Goal: Task Accomplishment & Management: Manage account settings

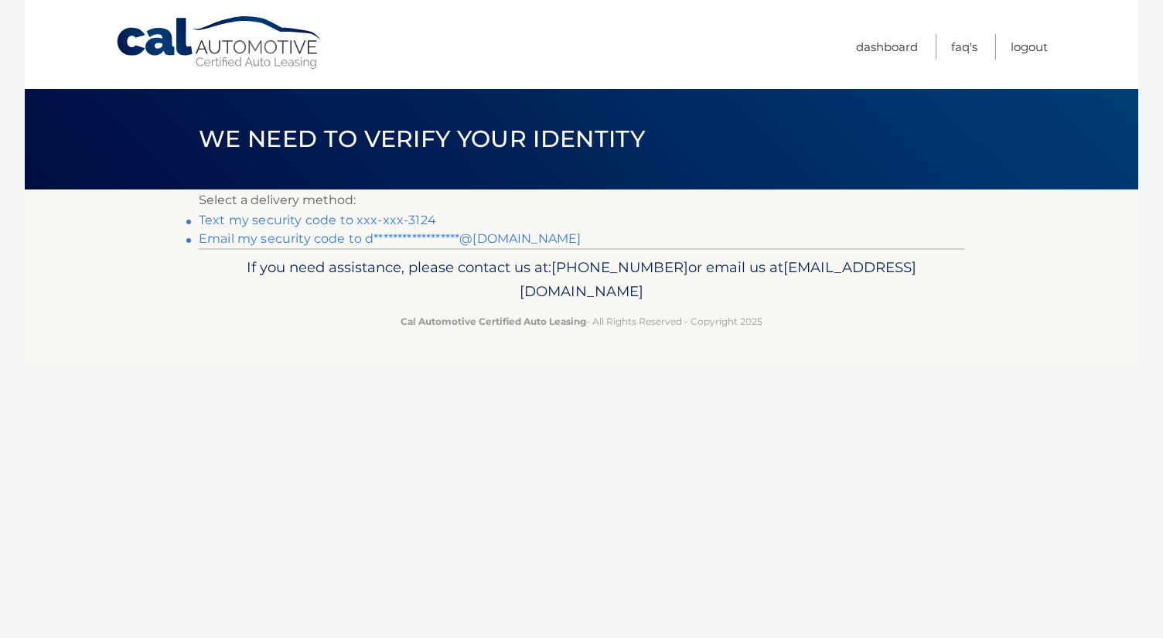
click at [410, 222] on link "Text my security code to xxx-xxx-3124" at bounding box center [317, 220] width 237 height 15
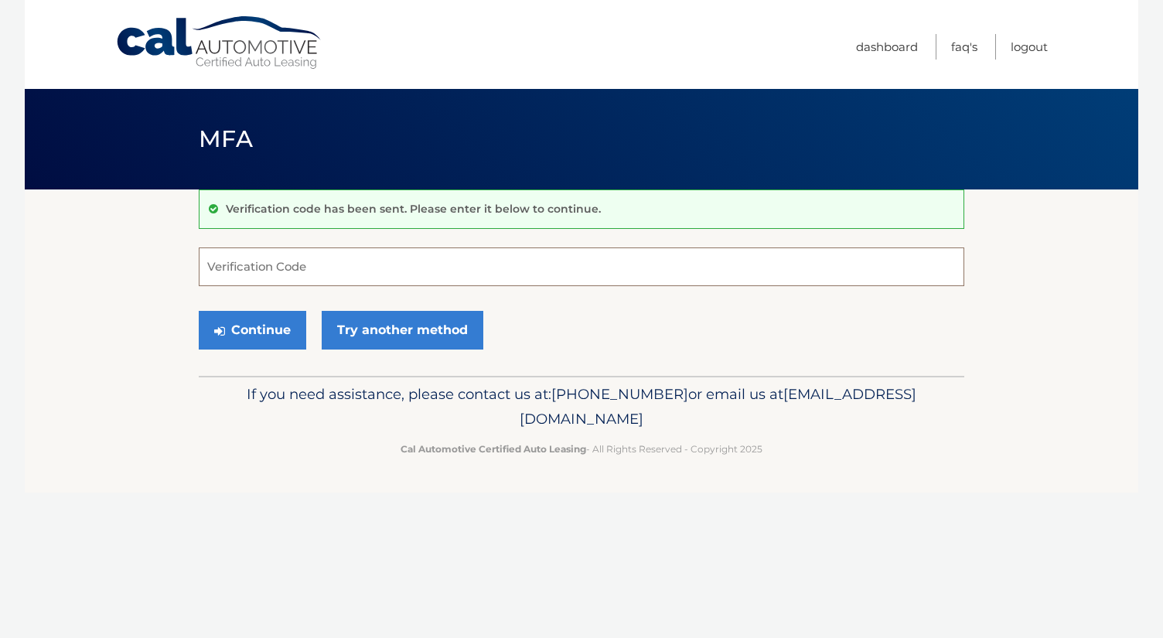
click at [363, 264] on input "Verification Code" at bounding box center [582, 266] width 766 height 39
type input "115994"
click at [199, 311] on button "Continue" at bounding box center [252, 330] width 107 height 39
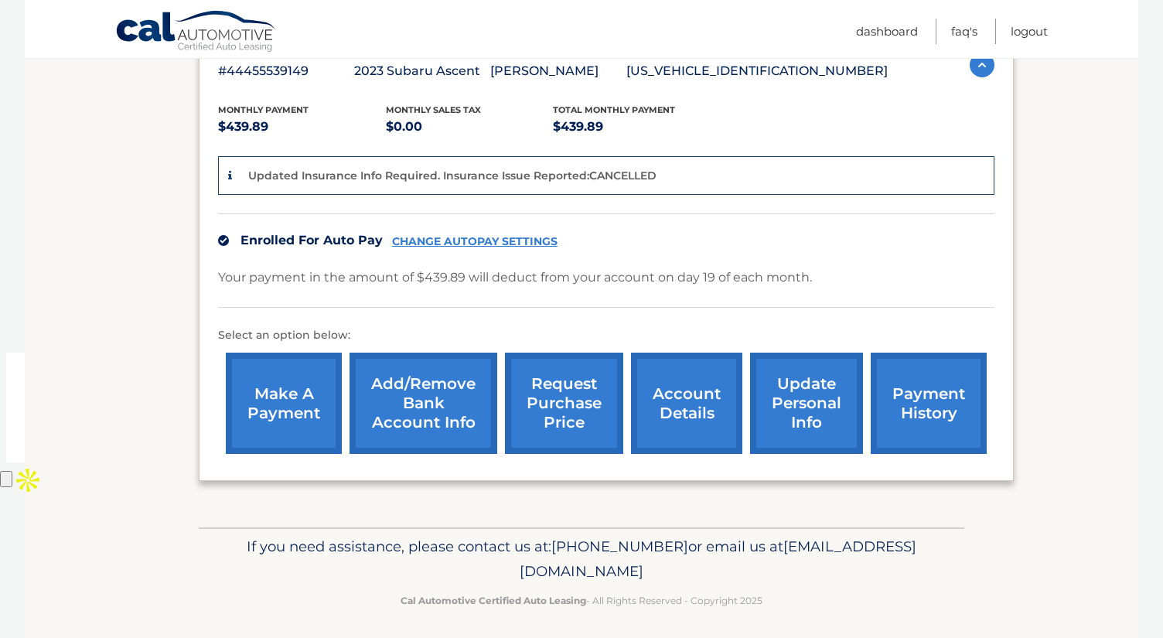
scroll to position [298, 0]
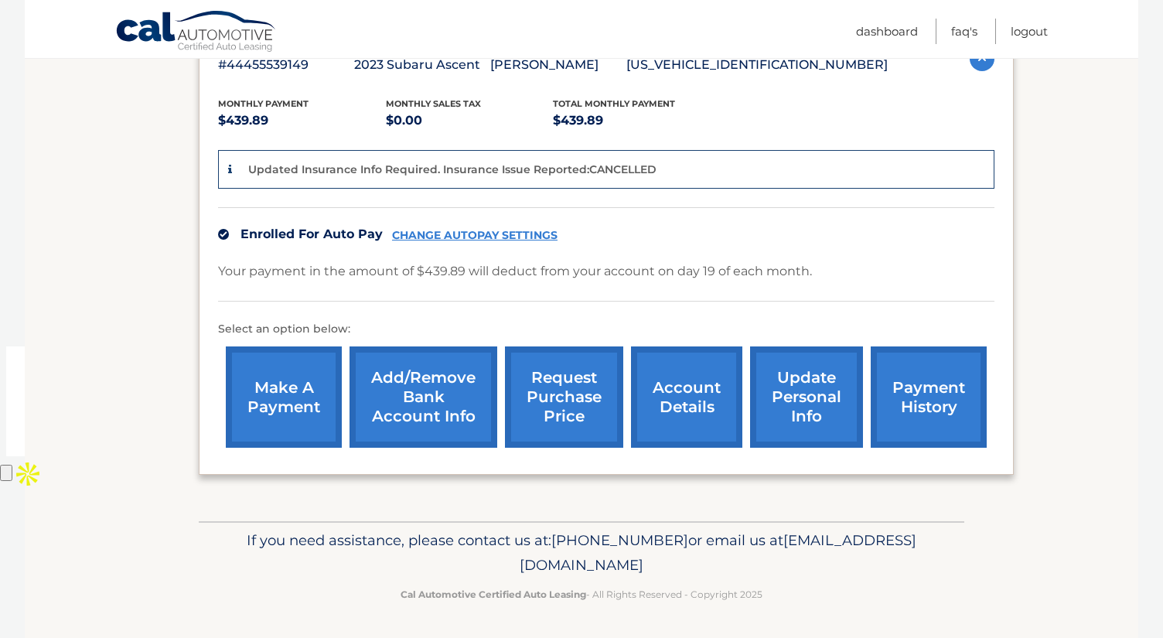
click at [694, 406] on link "account details" at bounding box center [686, 396] width 111 height 101
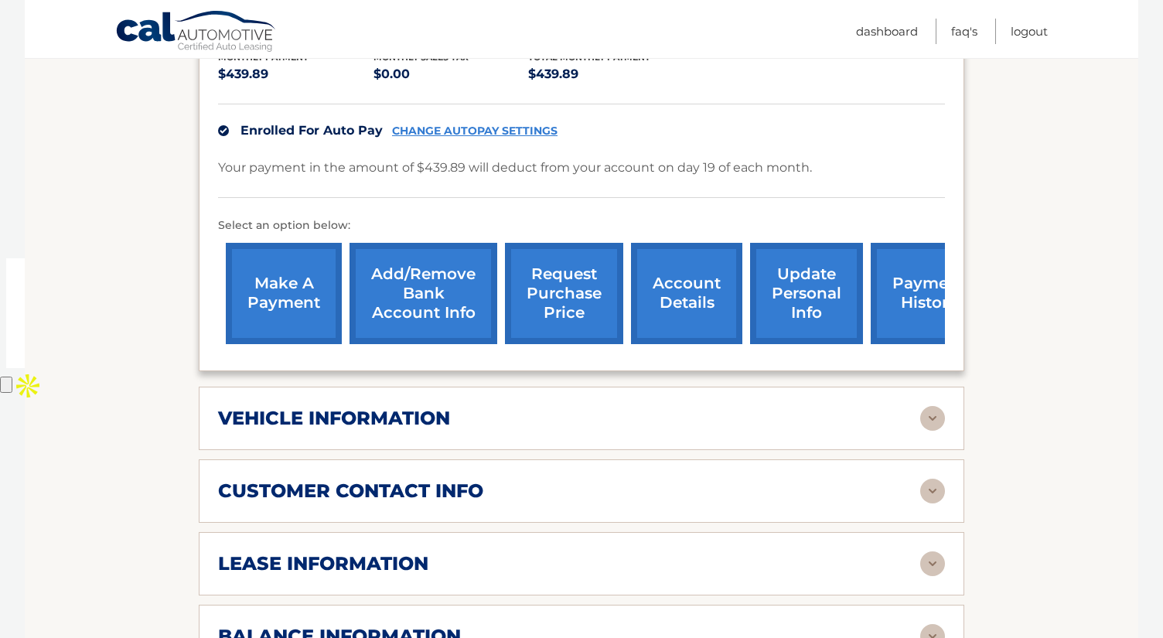
scroll to position [438, 0]
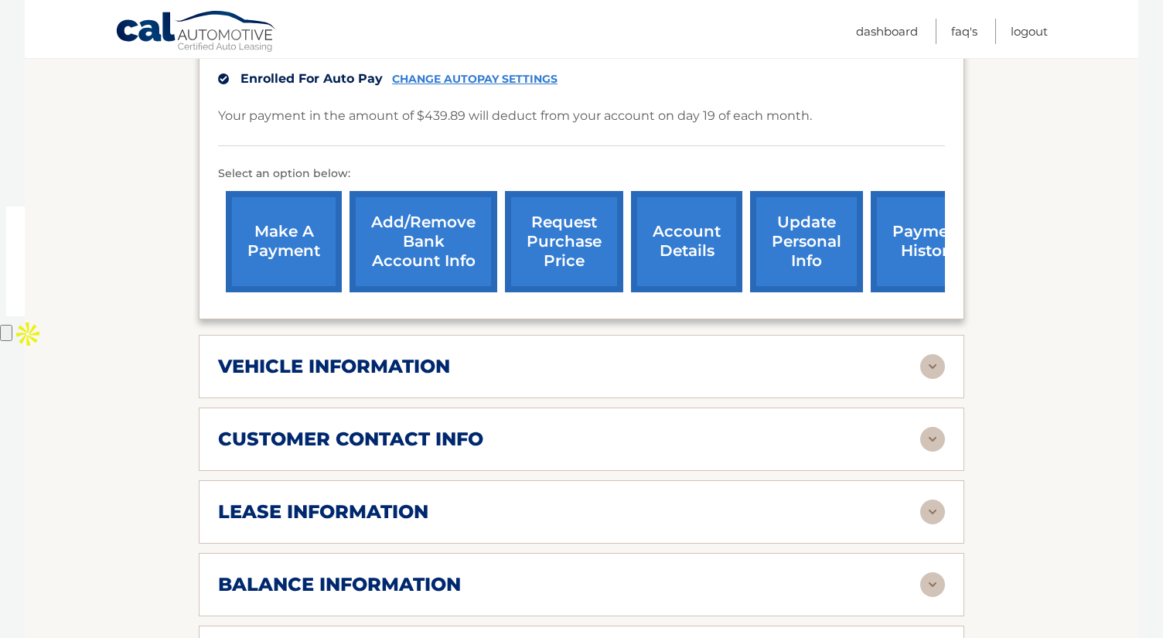
click at [936, 354] on img at bounding box center [932, 366] width 25 height 25
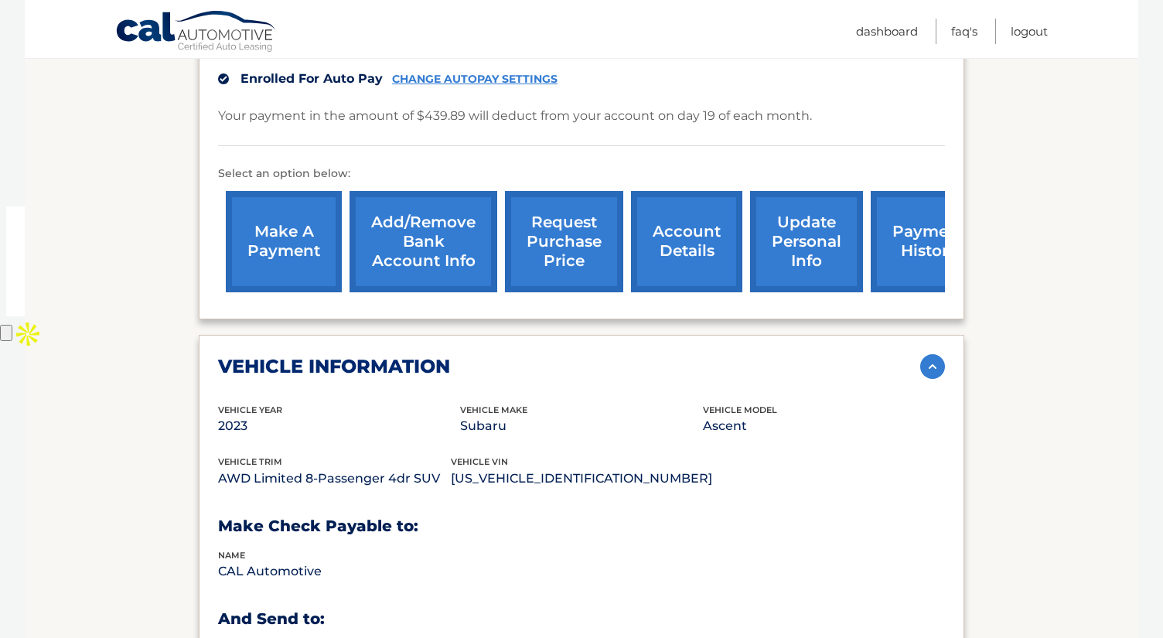
click at [936, 354] on img at bounding box center [932, 366] width 25 height 25
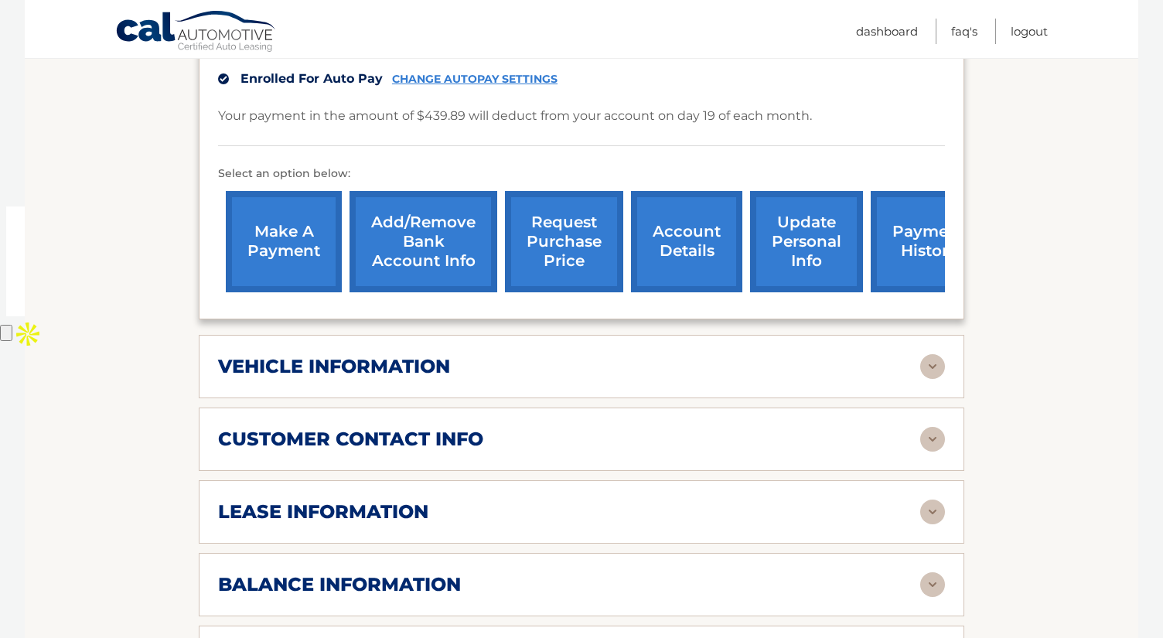
click at [912, 500] on div "lease information" at bounding box center [569, 511] width 702 height 23
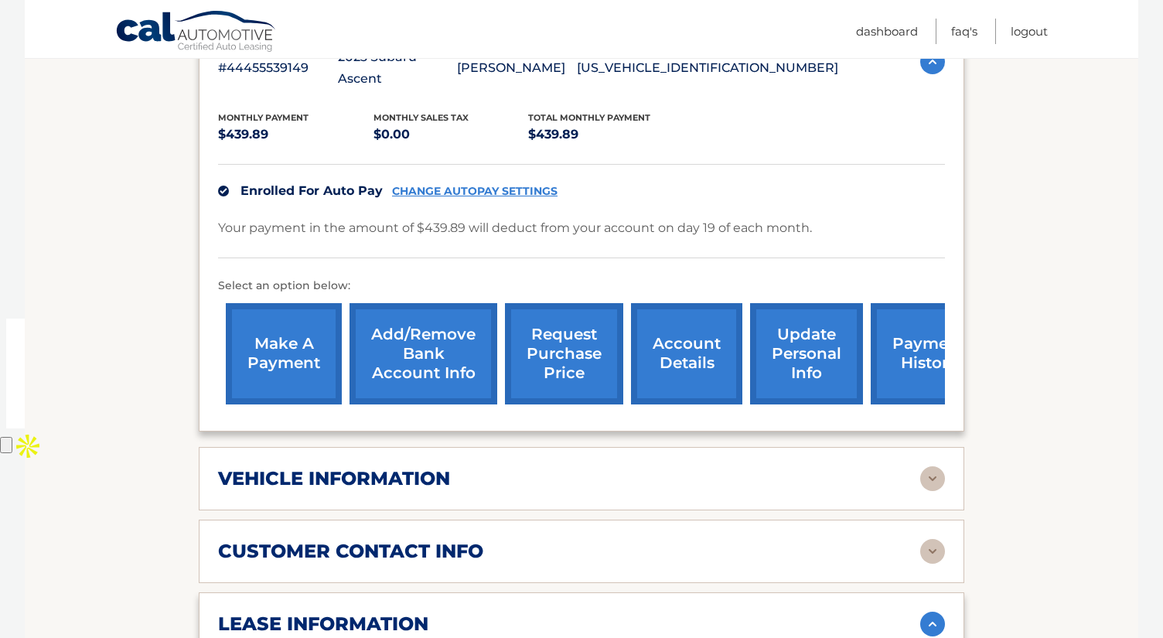
scroll to position [324, 0]
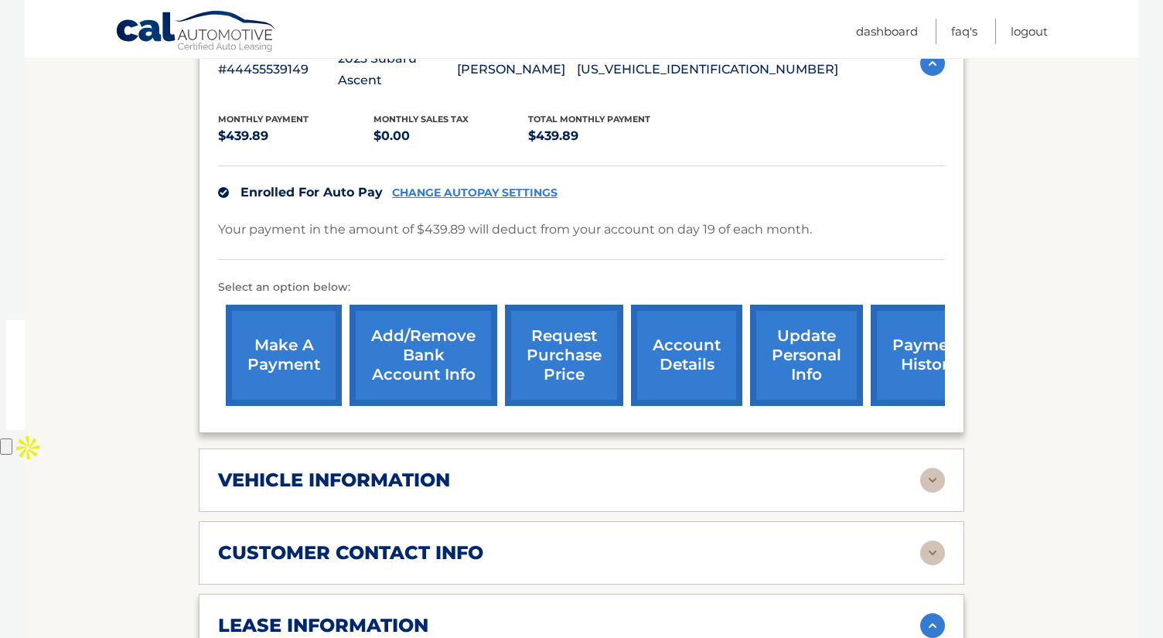
click at [575, 336] on link "request purchase price" at bounding box center [564, 355] width 118 height 101
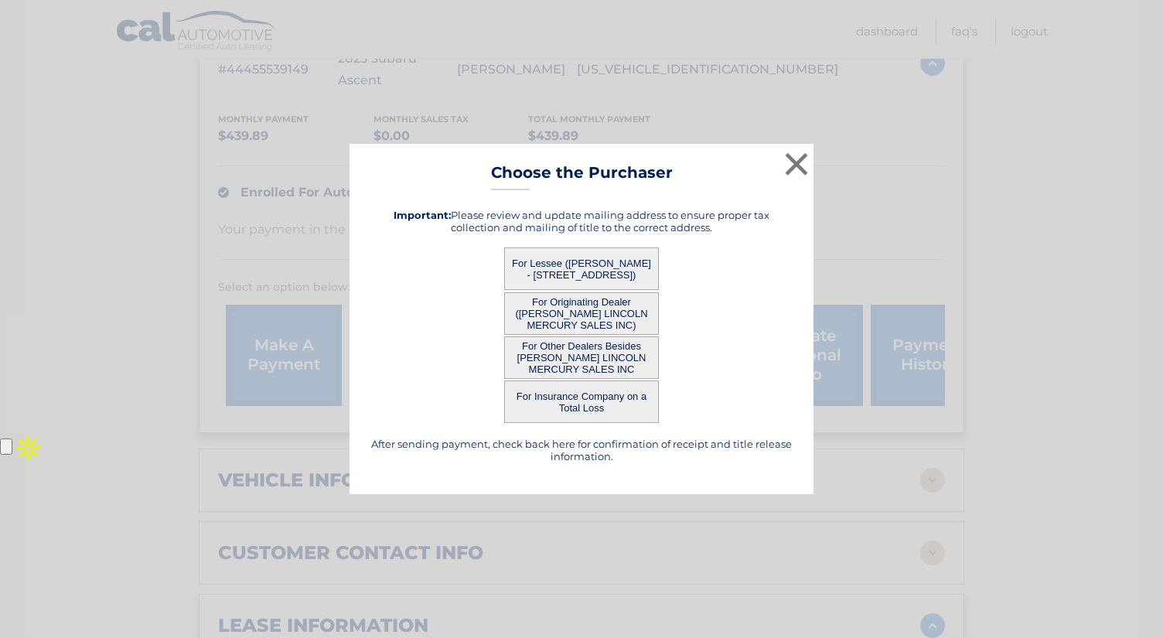
click at [633, 268] on button "For Lessee (DESIREE OLIVERA - 205 SPORTSMAN AVE, , FREEPORT, NY 11520)" at bounding box center [581, 268] width 155 height 43
click at [553, 258] on button "For Lessee (DESIREE OLIVERA - 205 SPORTSMAN AVE, , FREEPORT, NY 11520)" at bounding box center [581, 268] width 155 height 43
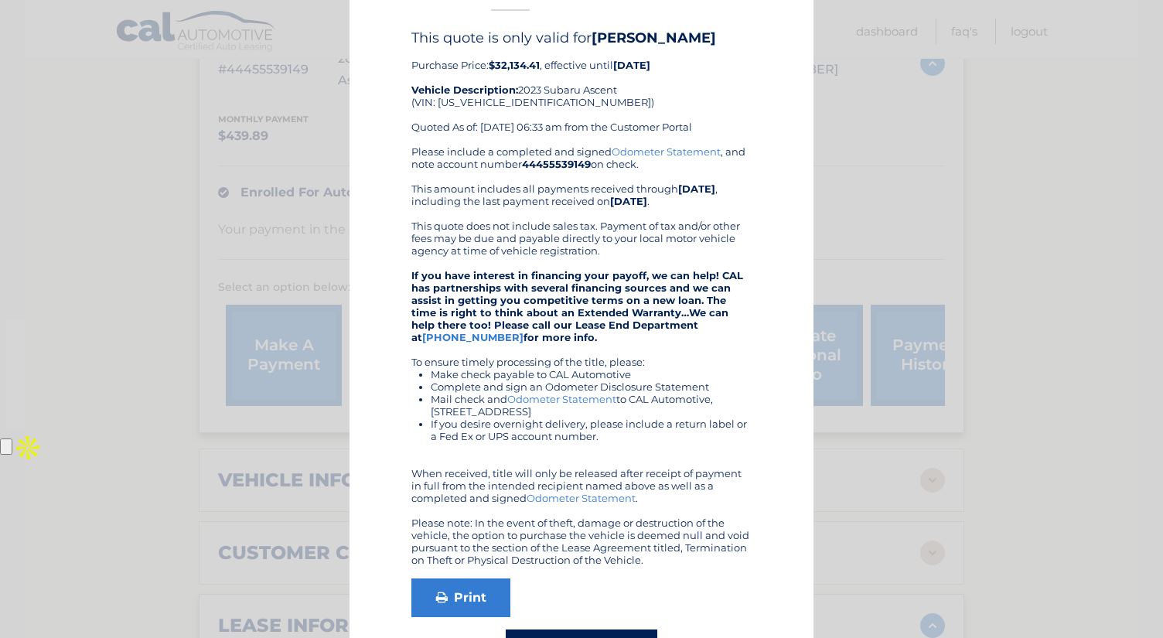
scroll to position [0, 0]
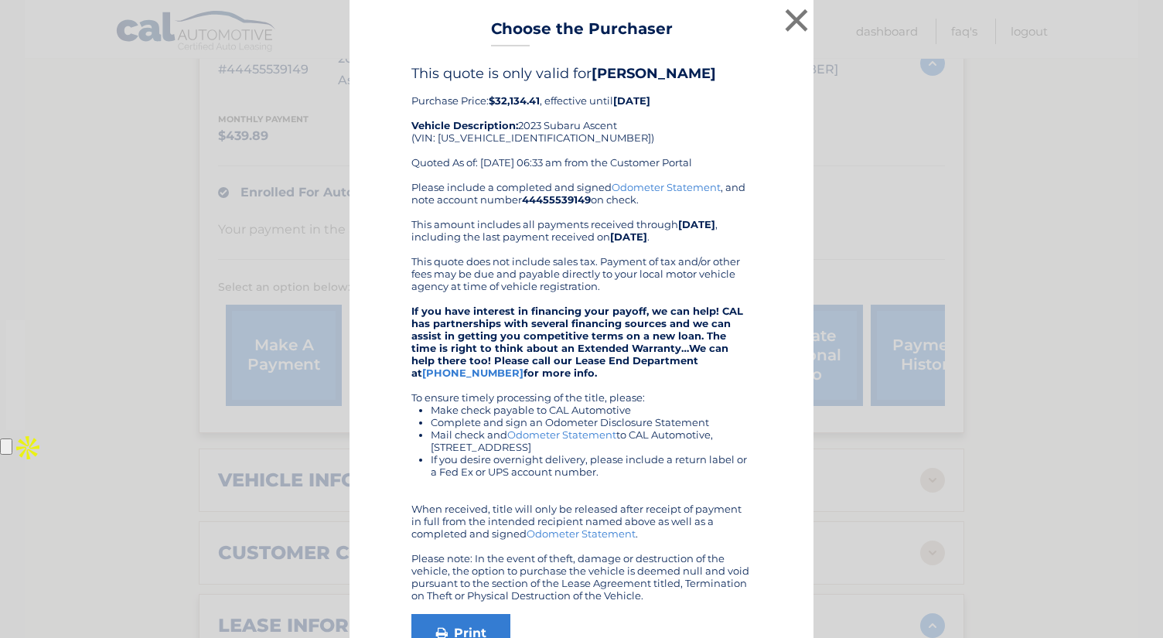
click at [589, 340] on strong "If you have interest in financing your payoff, we can help! CAL has partnership…" at bounding box center [577, 342] width 332 height 74
click at [797, 12] on button "×" at bounding box center [796, 20] width 31 height 31
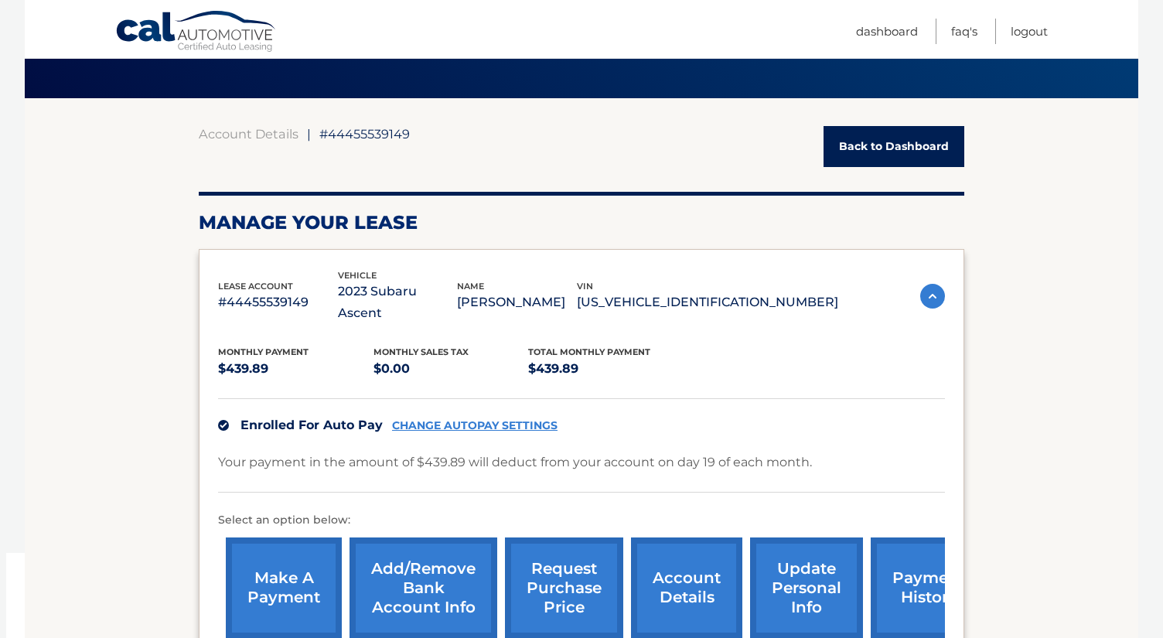
scroll to position [26, 0]
